Goal: Task Accomplishment & Management: Manage account settings

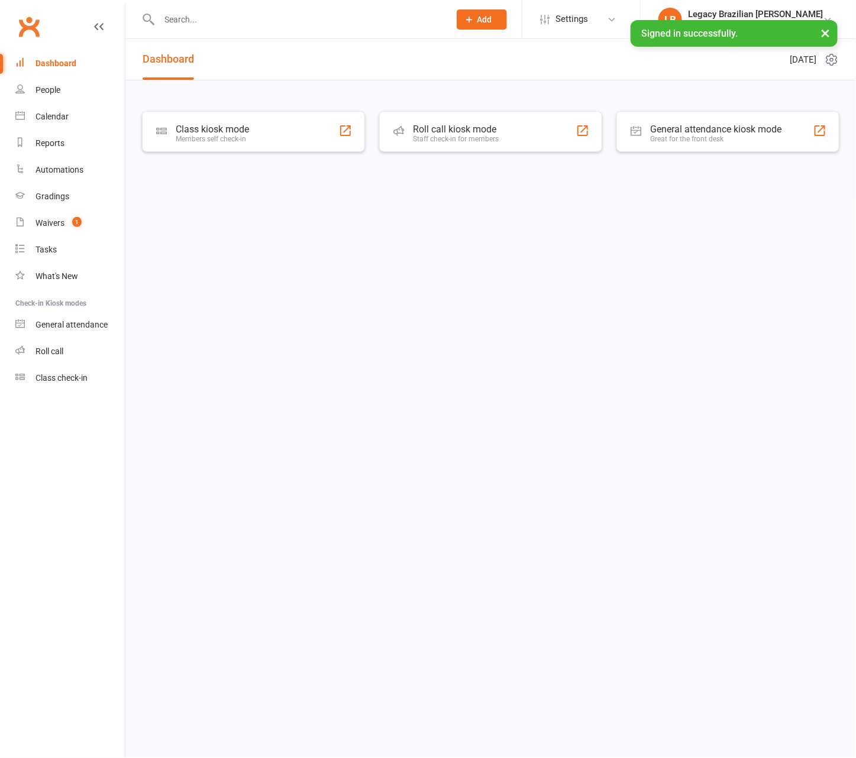
click at [201, 21] on input "text" at bounding box center [299, 19] width 286 height 17
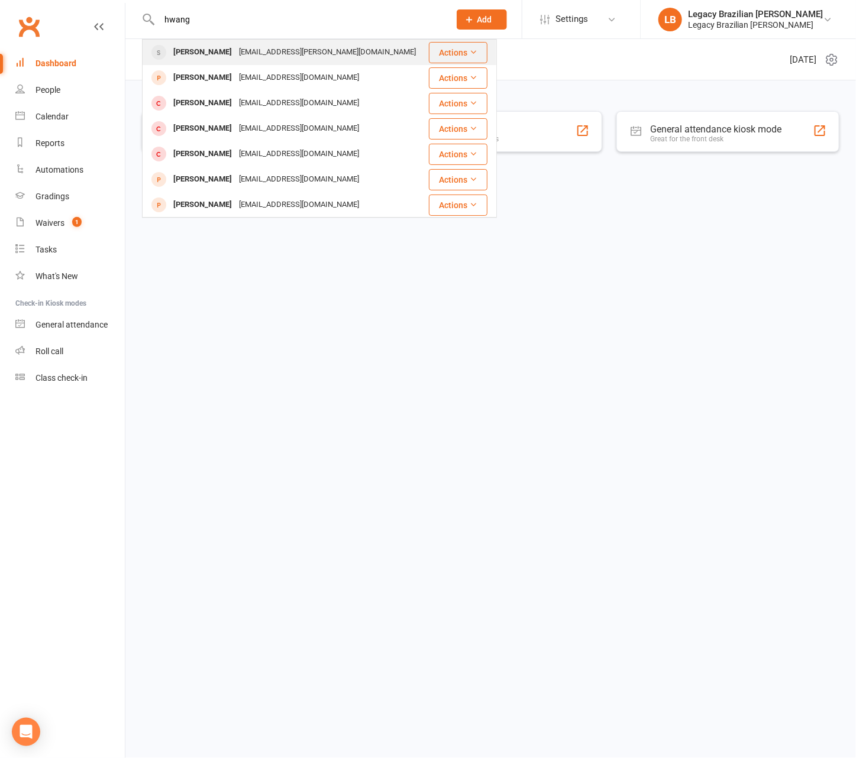
type input "hwang"
click at [209, 58] on div "Minhyuk Hwang" at bounding box center [203, 52] width 66 height 17
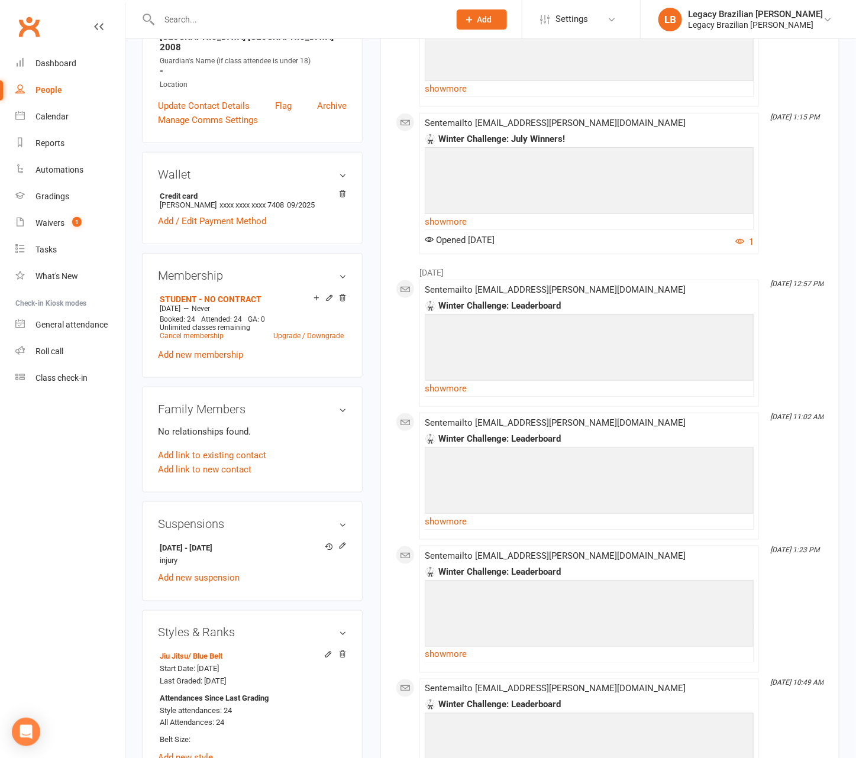
scroll to position [312, 0]
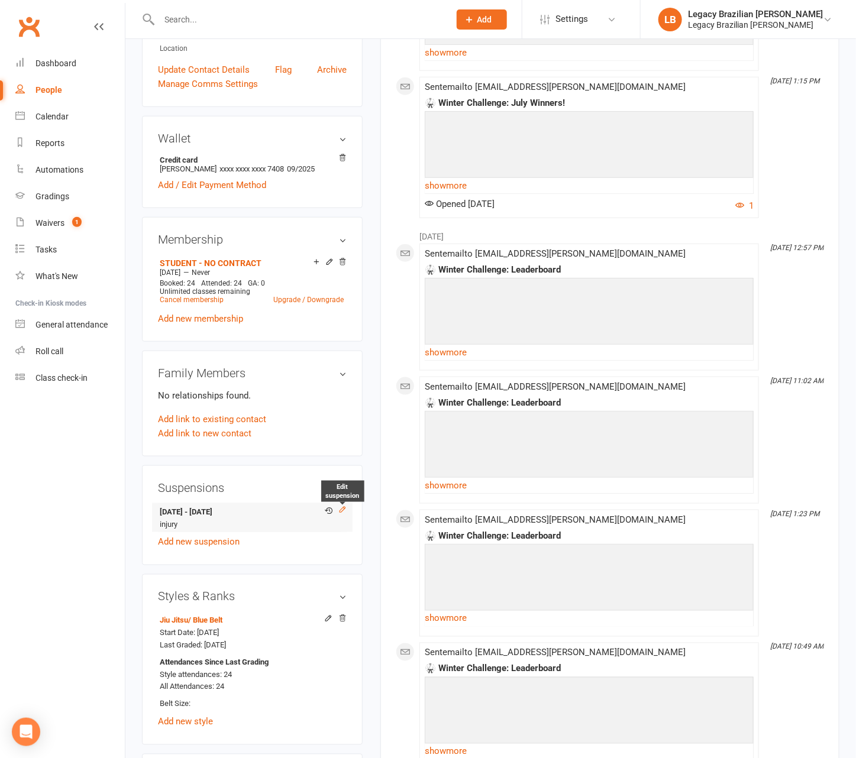
click at [342, 506] on icon at bounding box center [342, 510] width 8 height 8
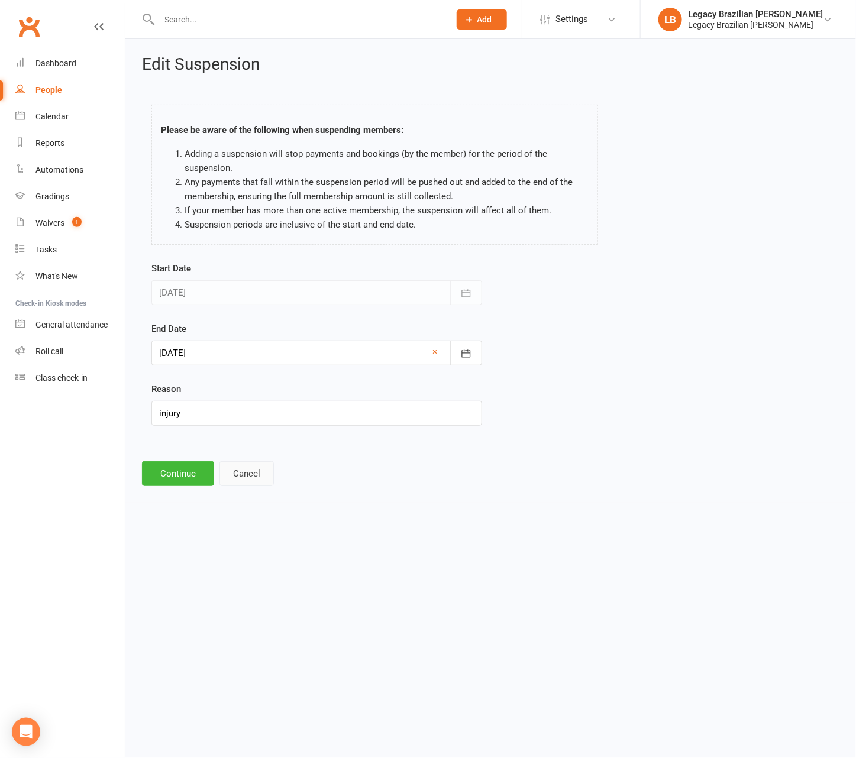
click at [238, 475] on button "Cancel" at bounding box center [246, 473] width 54 height 25
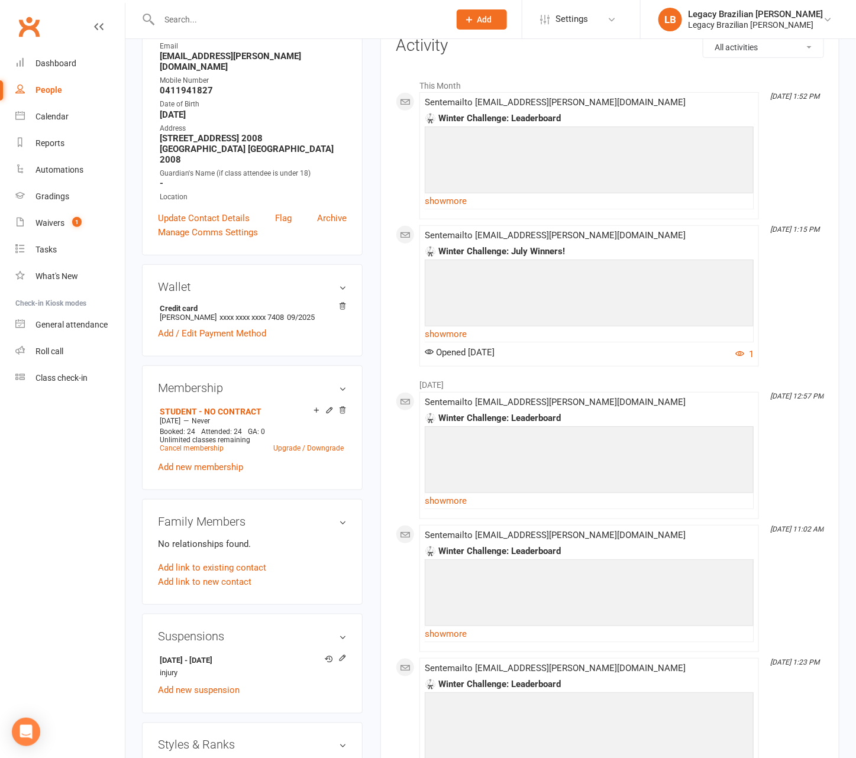
scroll to position [176, 0]
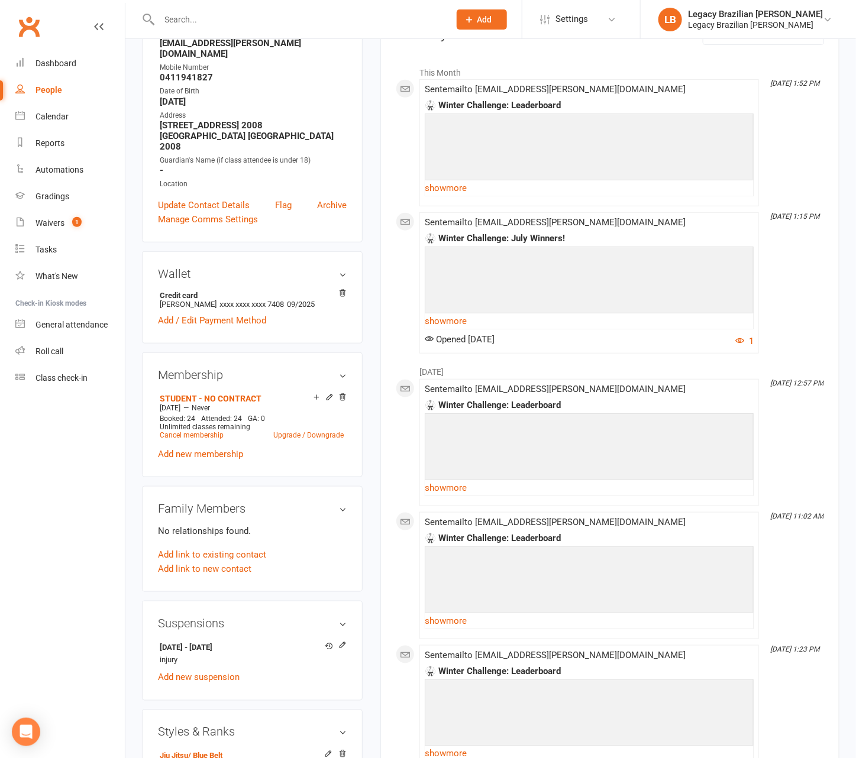
click at [343, 617] on h3 "Suspensions" at bounding box center [252, 623] width 189 height 13
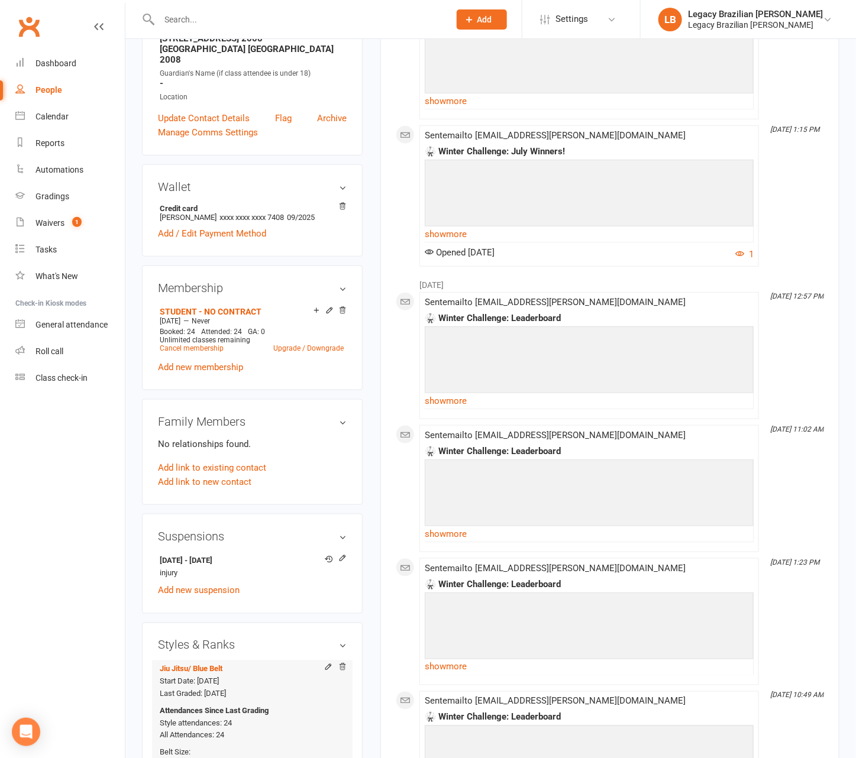
scroll to position [261, 0]
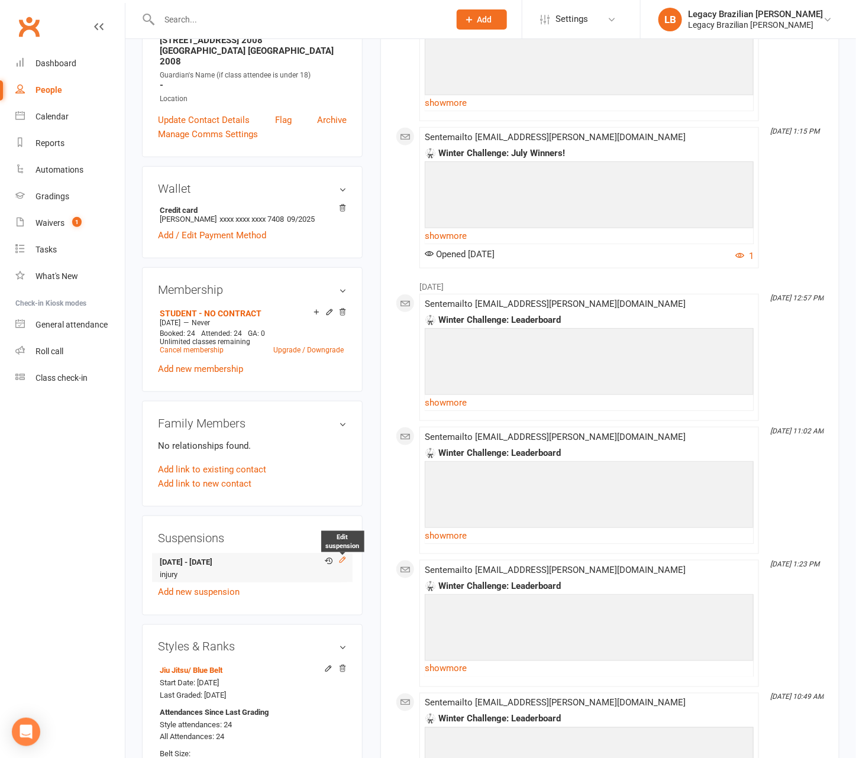
click at [345, 556] on icon at bounding box center [342, 560] width 8 height 8
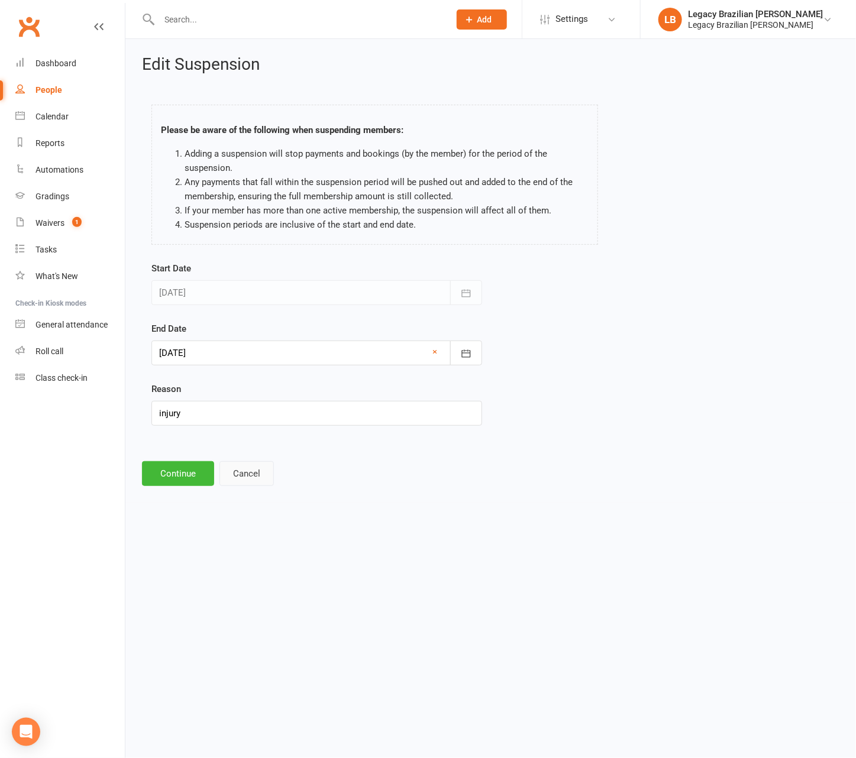
click at [249, 475] on button "Cancel" at bounding box center [246, 473] width 54 height 25
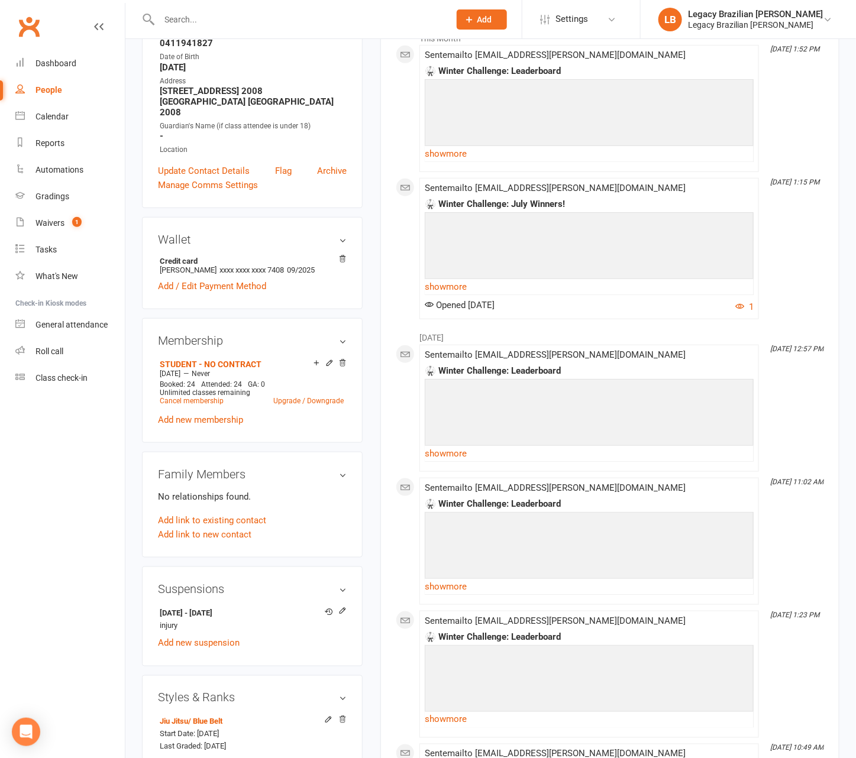
scroll to position [293, 0]
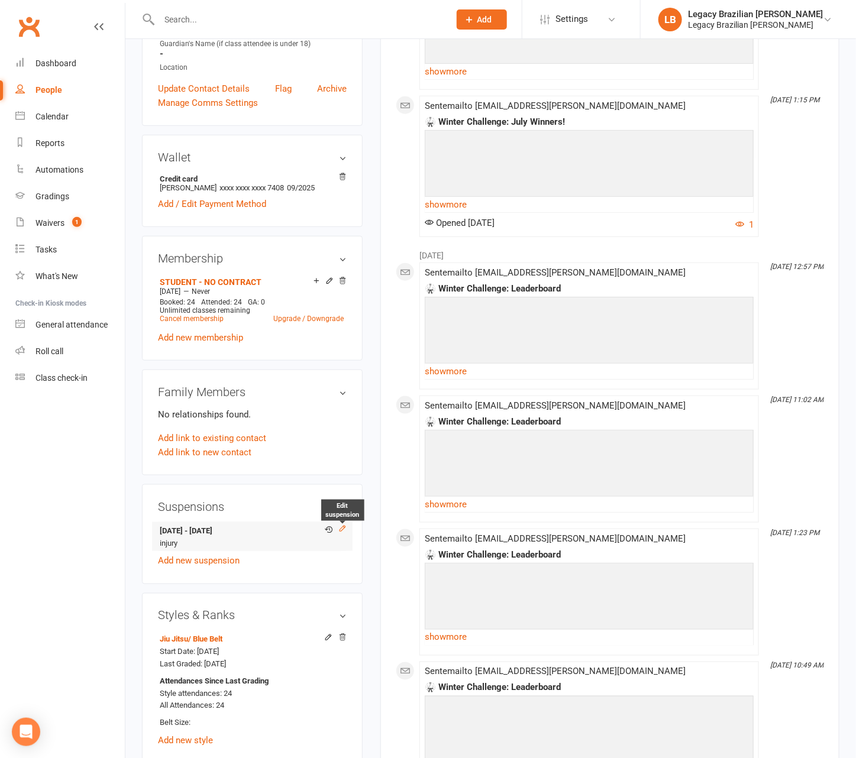
click at [345, 525] on icon at bounding box center [342, 529] width 8 height 8
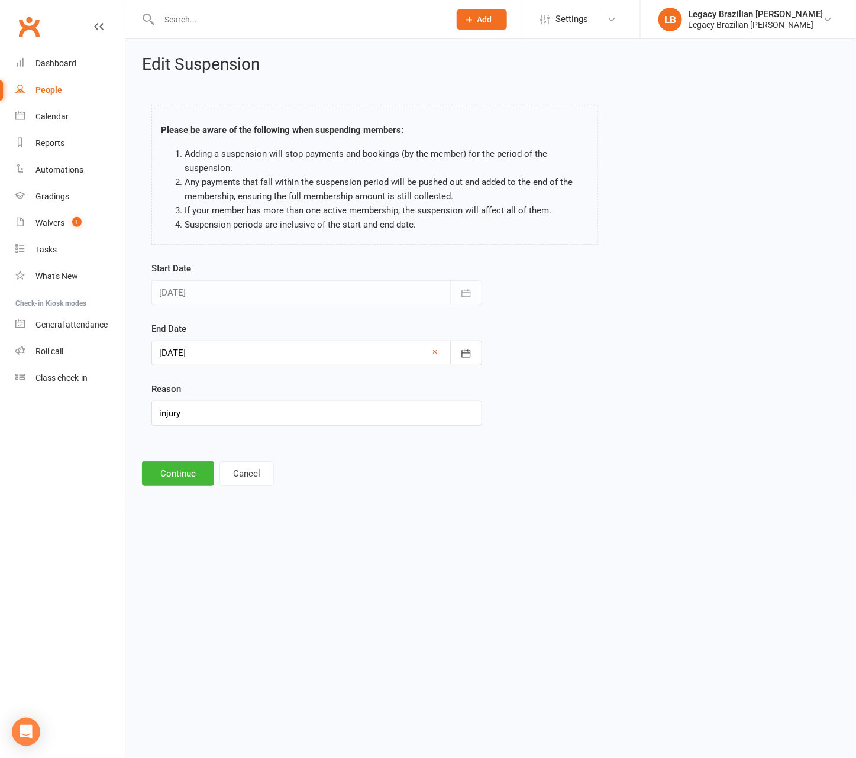
click at [270, 355] on div at bounding box center [316, 353] width 331 height 25
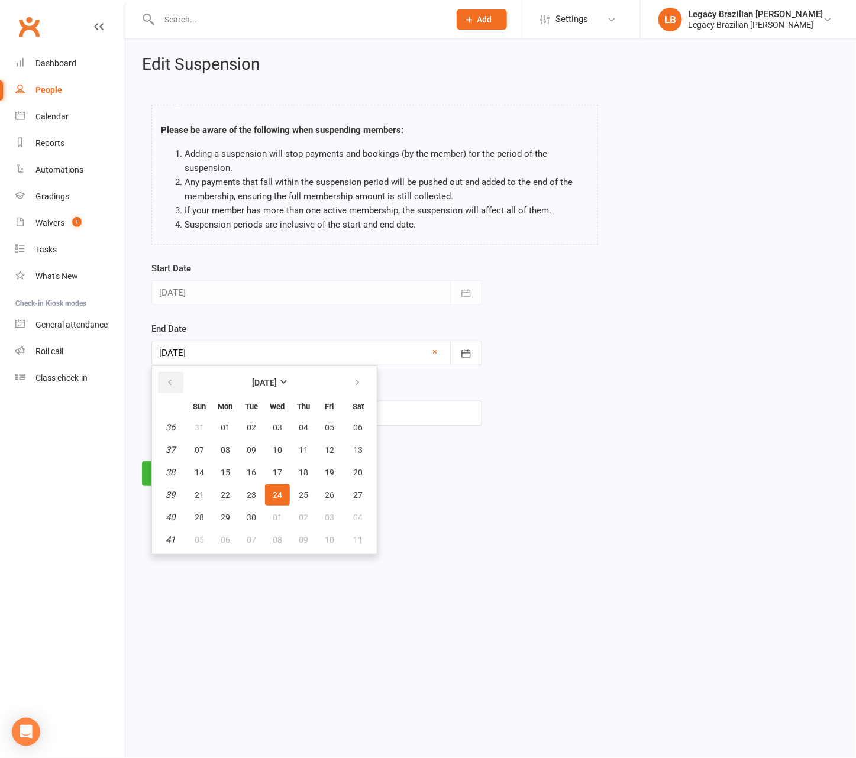
click at [168, 380] on icon "button" at bounding box center [170, 382] width 8 height 9
click at [304, 470] on span "14" at bounding box center [303, 472] width 9 height 9
type input "[DATE]"
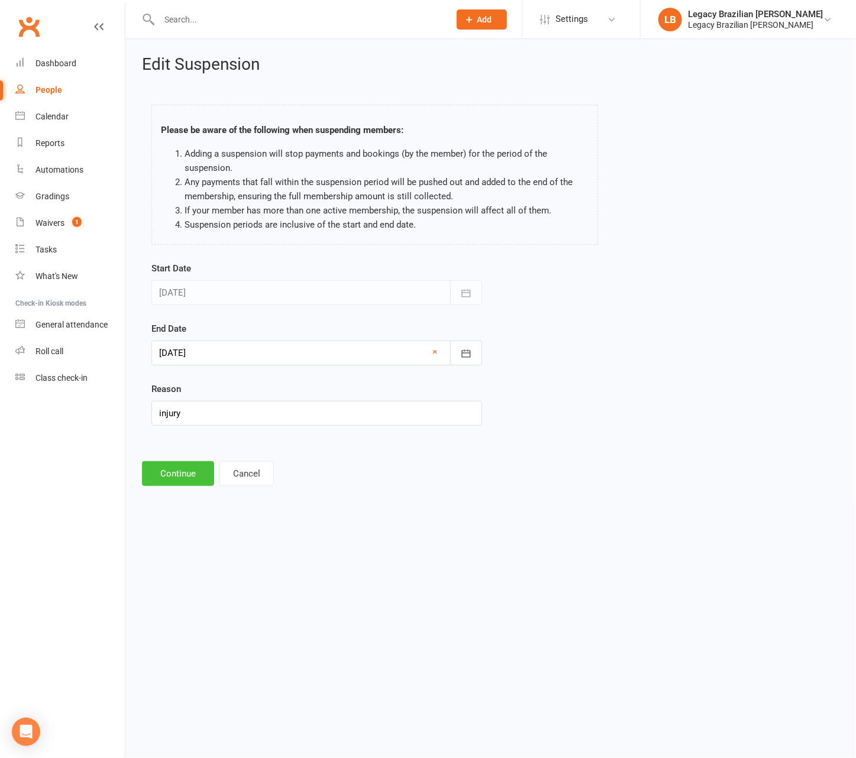
click at [186, 474] on button "Continue" at bounding box center [178, 473] width 72 height 25
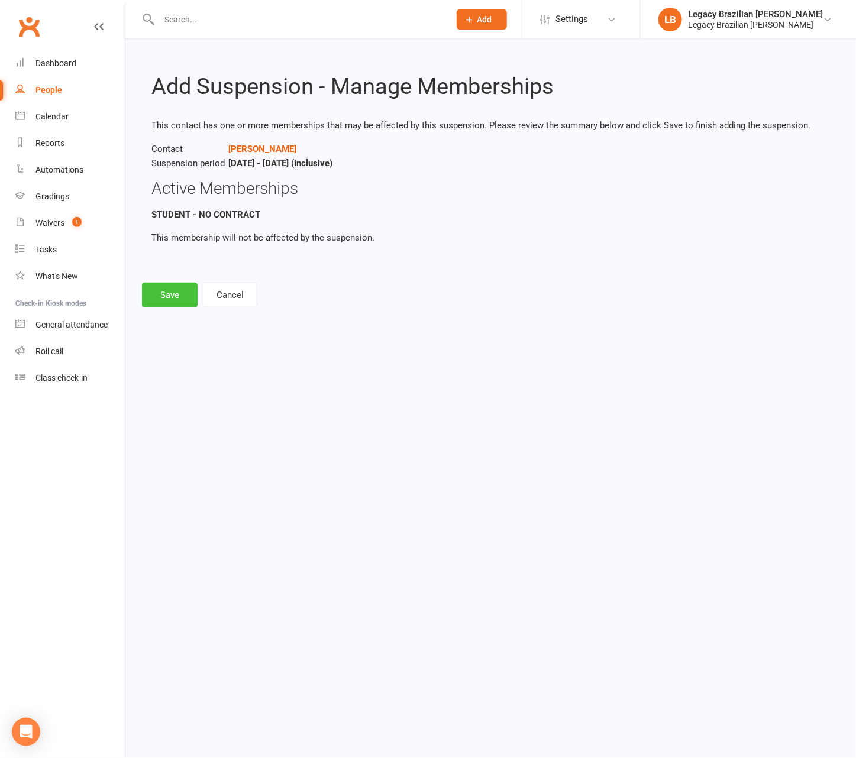
click at [170, 295] on button "Save" at bounding box center [170, 295] width 56 height 25
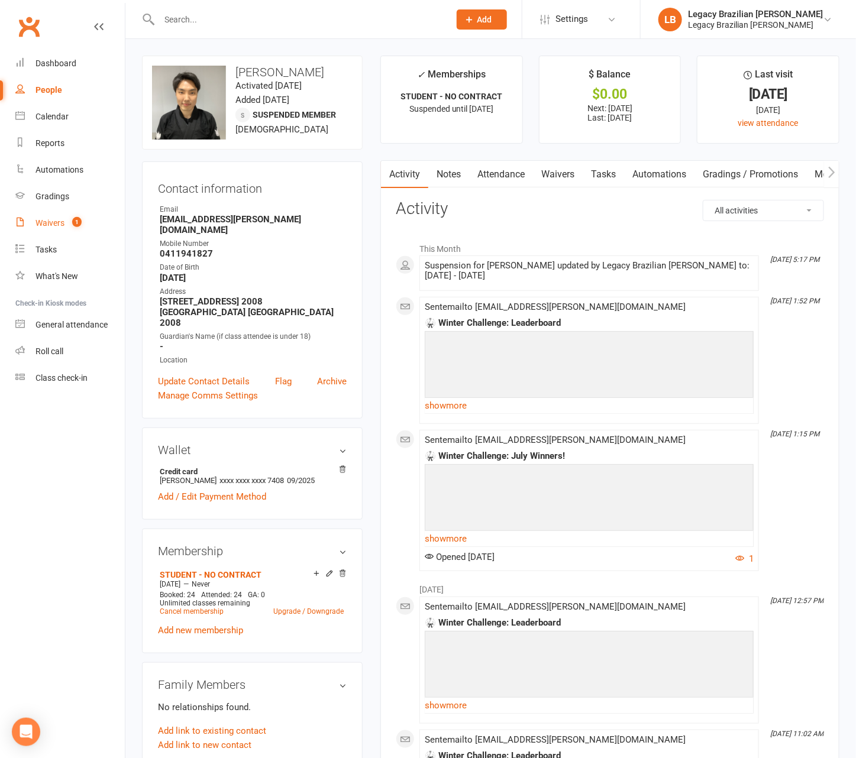
click at [51, 221] on div "Waivers" at bounding box center [49, 222] width 29 height 9
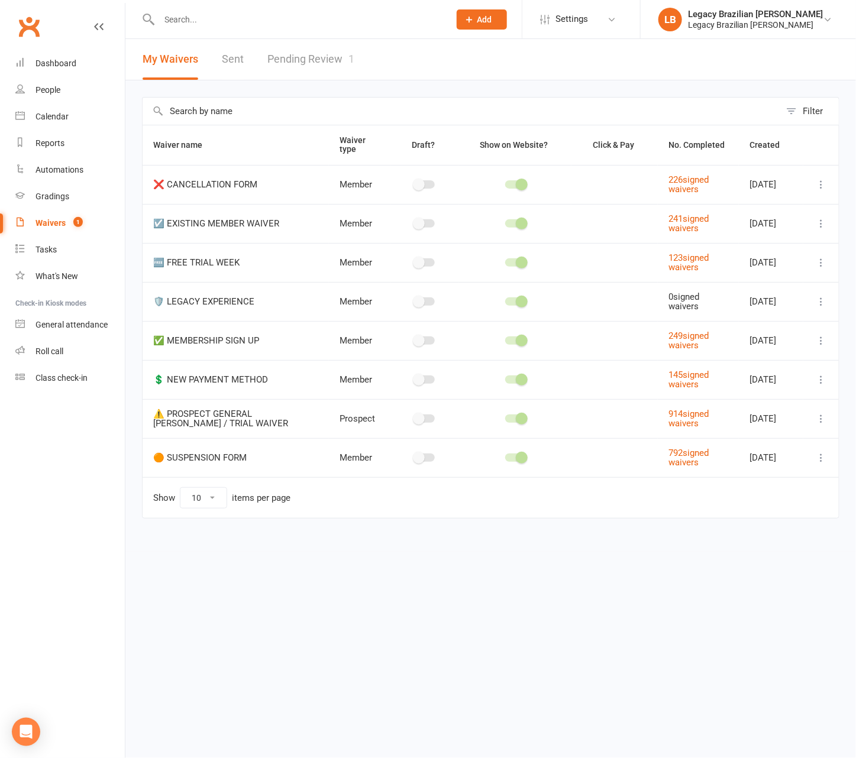
click at [319, 63] on link "Pending Review 1" at bounding box center [310, 59] width 87 height 41
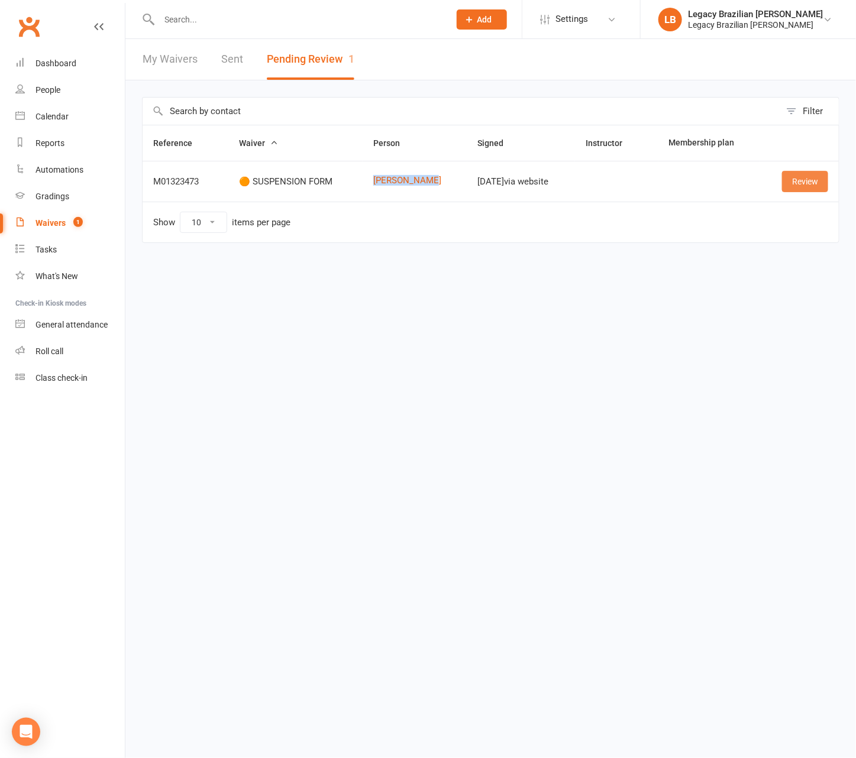
click at [817, 181] on link "Review" at bounding box center [805, 181] width 46 height 21
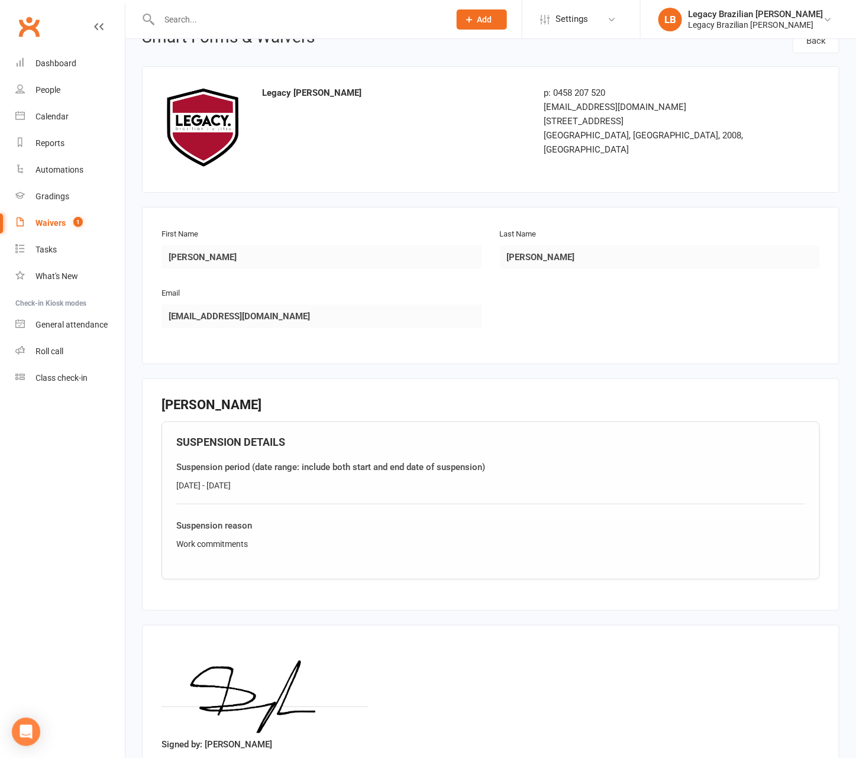
scroll to position [113, 0]
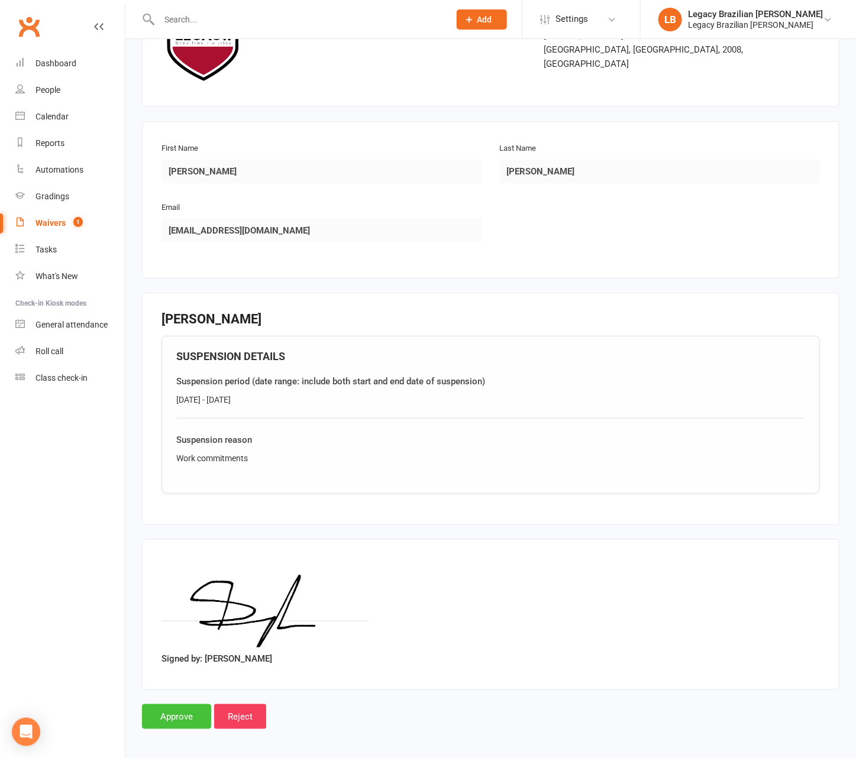
click at [198, 706] on input "Approve" at bounding box center [176, 716] width 69 height 25
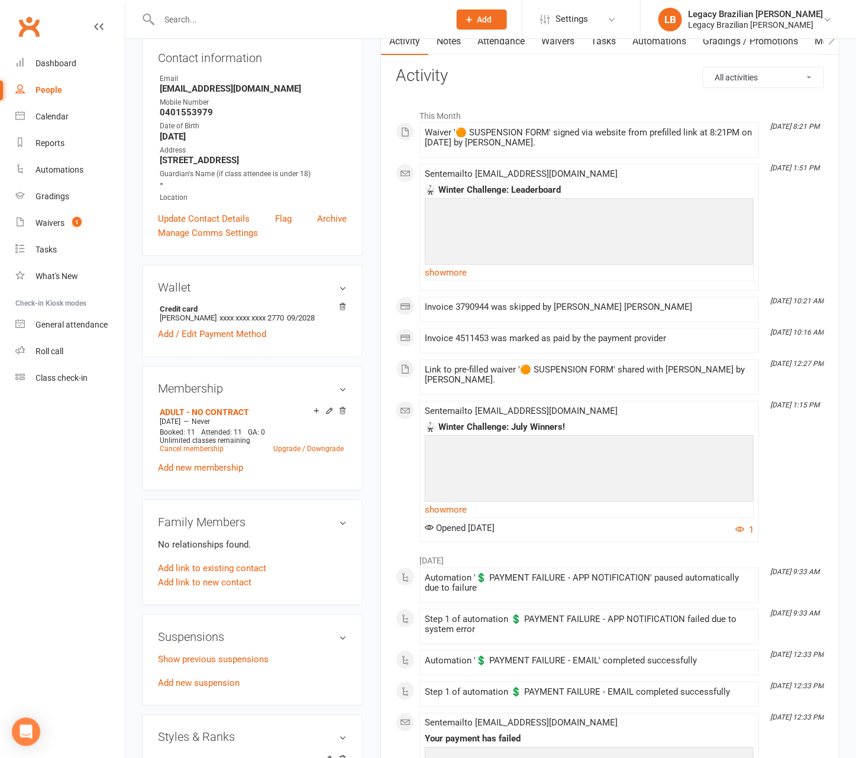
scroll to position [202, 0]
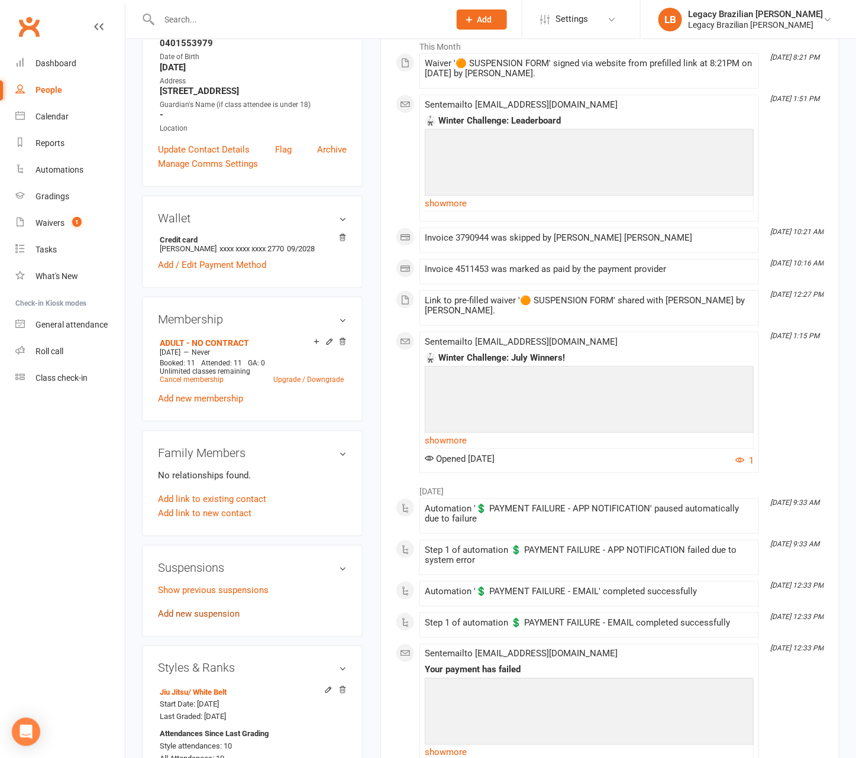
click at [206, 612] on link "Add new suspension" at bounding box center [199, 614] width 82 height 11
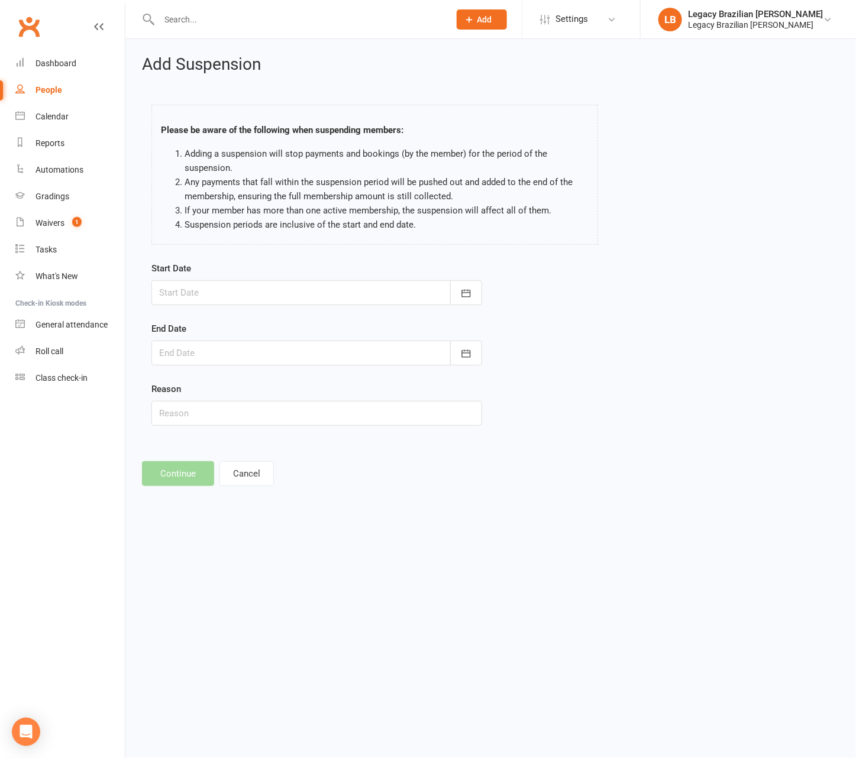
click at [273, 290] on div at bounding box center [316, 292] width 331 height 25
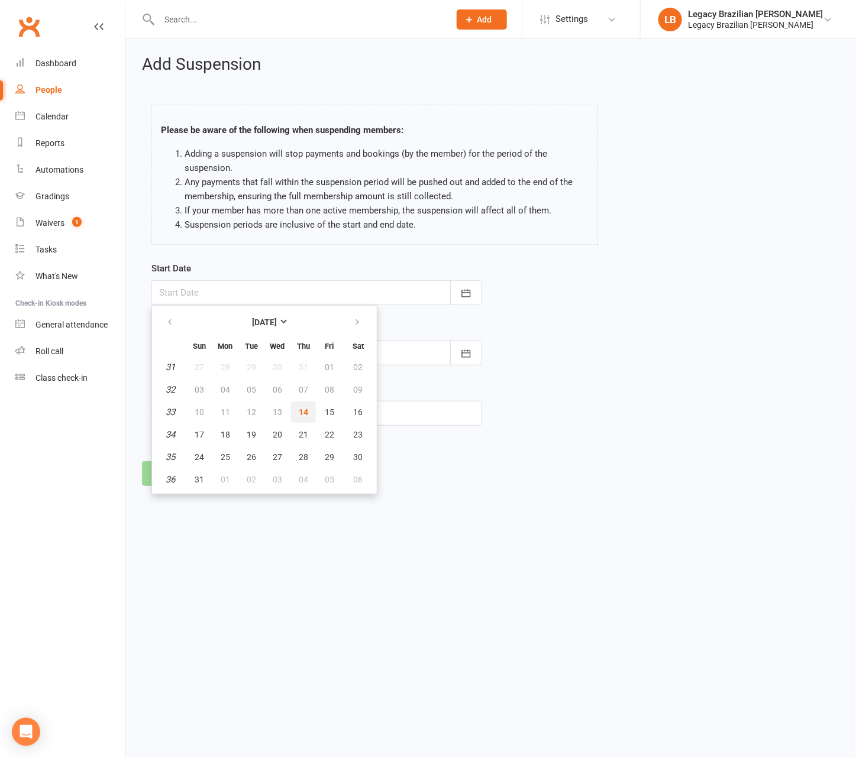
click at [301, 405] on button "14" at bounding box center [303, 412] width 25 height 21
type input "[DATE]"
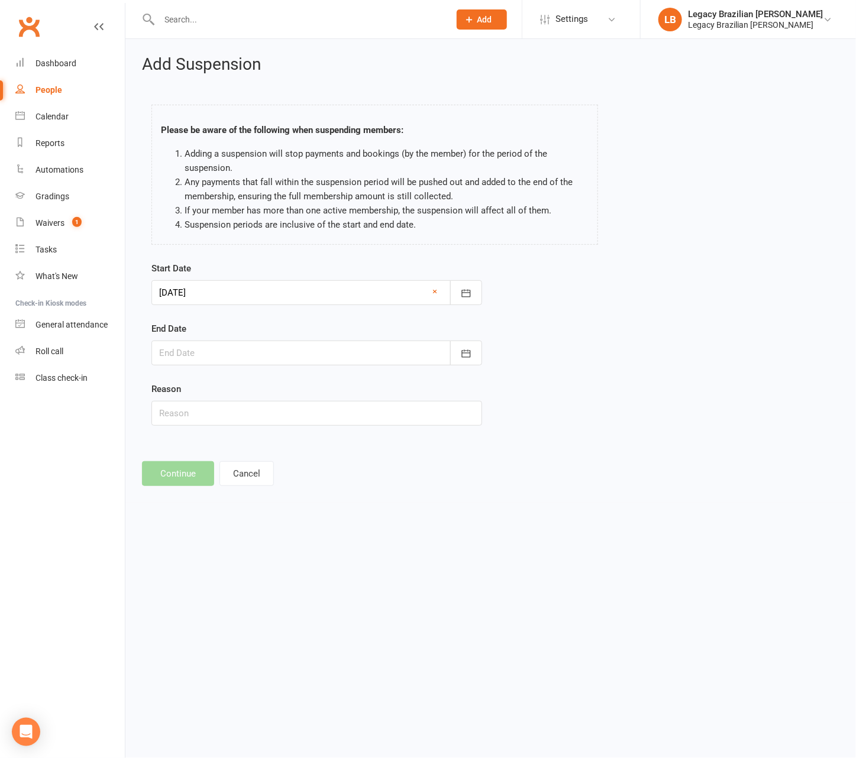
click at [264, 354] on div at bounding box center [316, 353] width 331 height 25
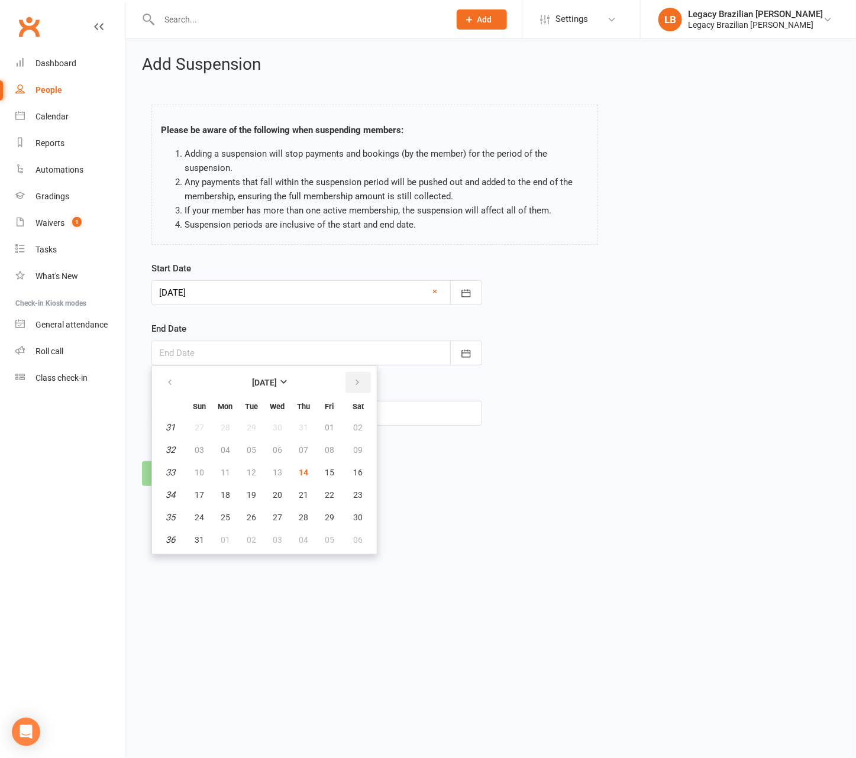
click at [353, 383] on icon "button" at bounding box center [357, 382] width 8 height 9
click at [325, 449] on span "12" at bounding box center [329, 449] width 9 height 9
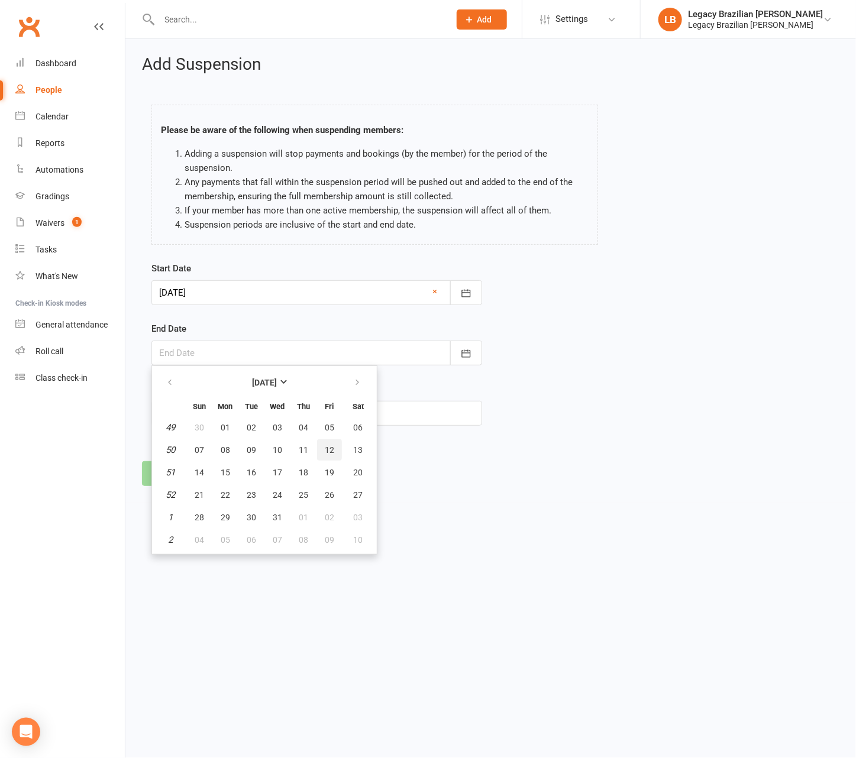
type input "[DATE]"
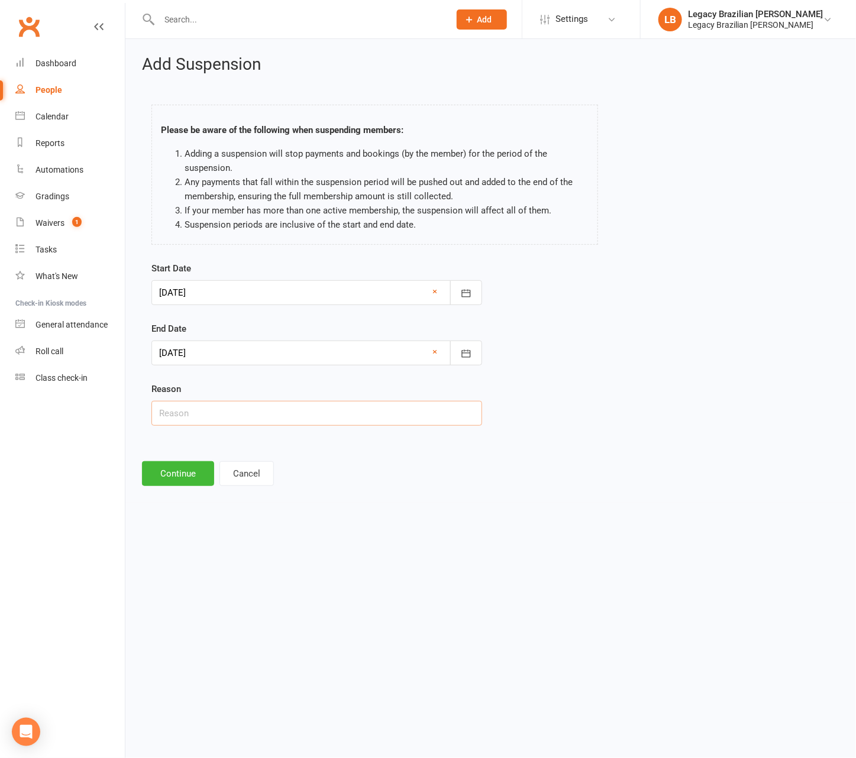
click at [250, 413] on input "text" at bounding box center [316, 413] width 331 height 25
type input "Work"
click at [193, 479] on button "Continue" at bounding box center [178, 473] width 72 height 25
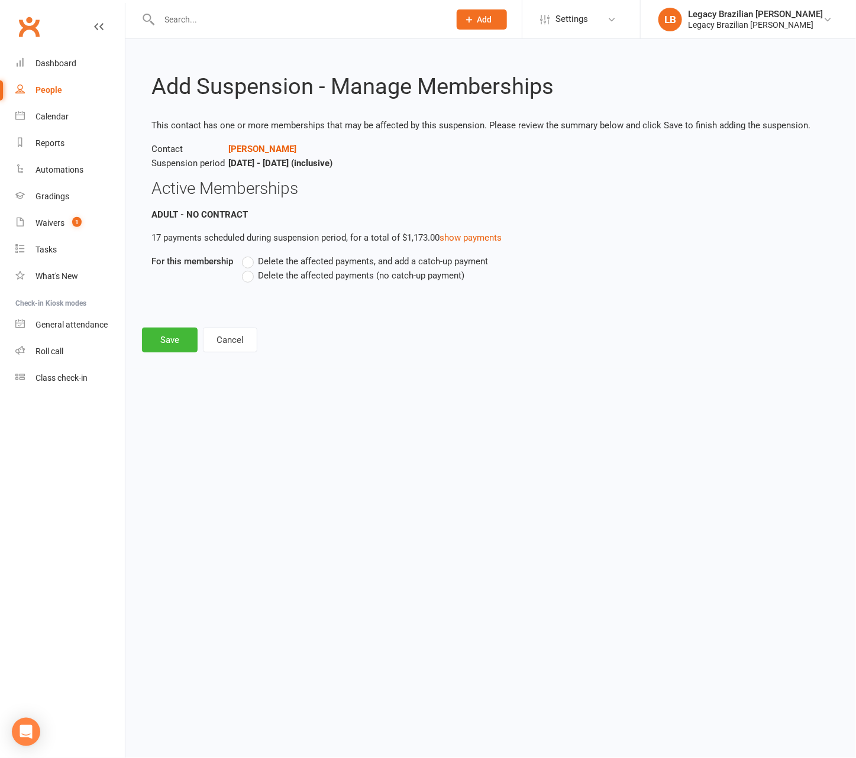
click at [246, 261] on label "Delete the affected payments, and add a catch-up payment" at bounding box center [365, 261] width 246 height 14
click at [246, 254] on input "Delete the affected payments, and add a catch-up payment" at bounding box center [246, 254] width 8 height 0
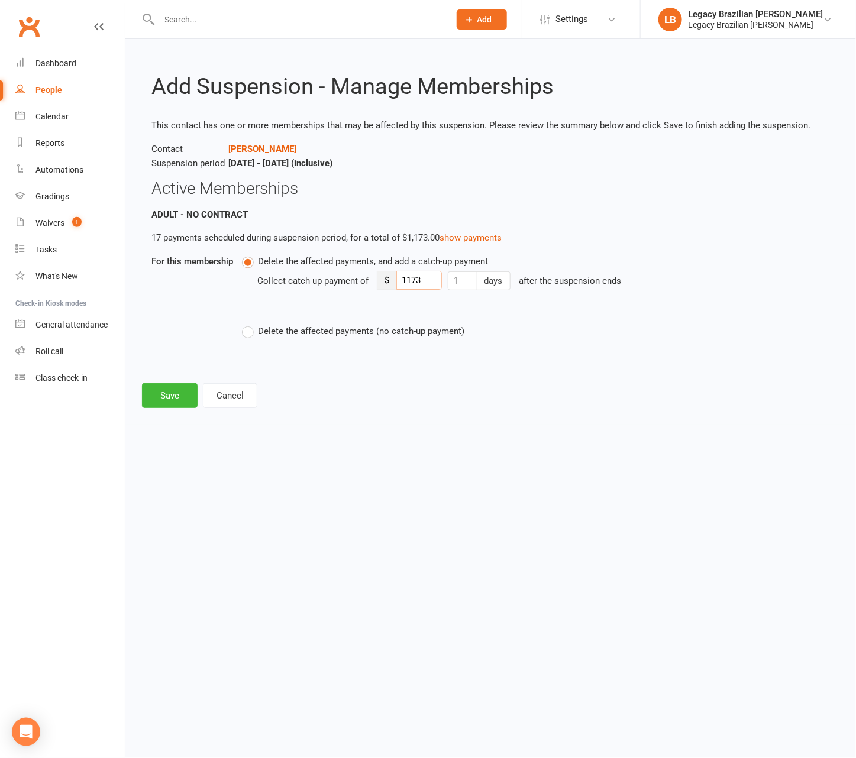
click at [412, 278] on input "1173" at bounding box center [419, 280] width 46 height 19
type input "5"
type input "45"
click at [158, 396] on button "Save" at bounding box center [170, 395] width 56 height 25
